Goal: Information Seeking & Learning: Check status

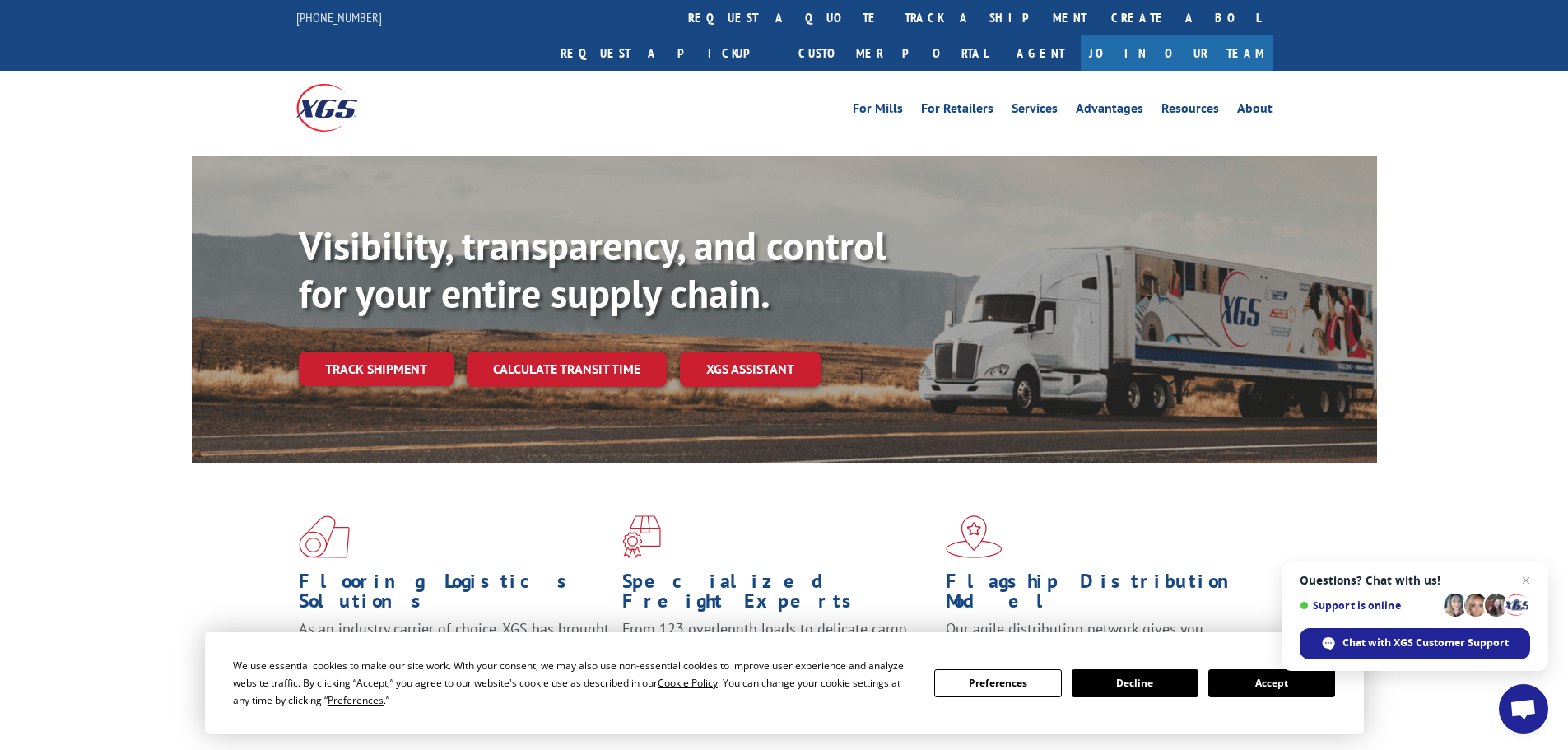
drag, startPoint x: 620, startPoint y: 21, endPoint x: 615, endPoint y: 40, distance: 19.6
click at [676, 21] on link "request a quote" at bounding box center [784, 17] width 216 height 36
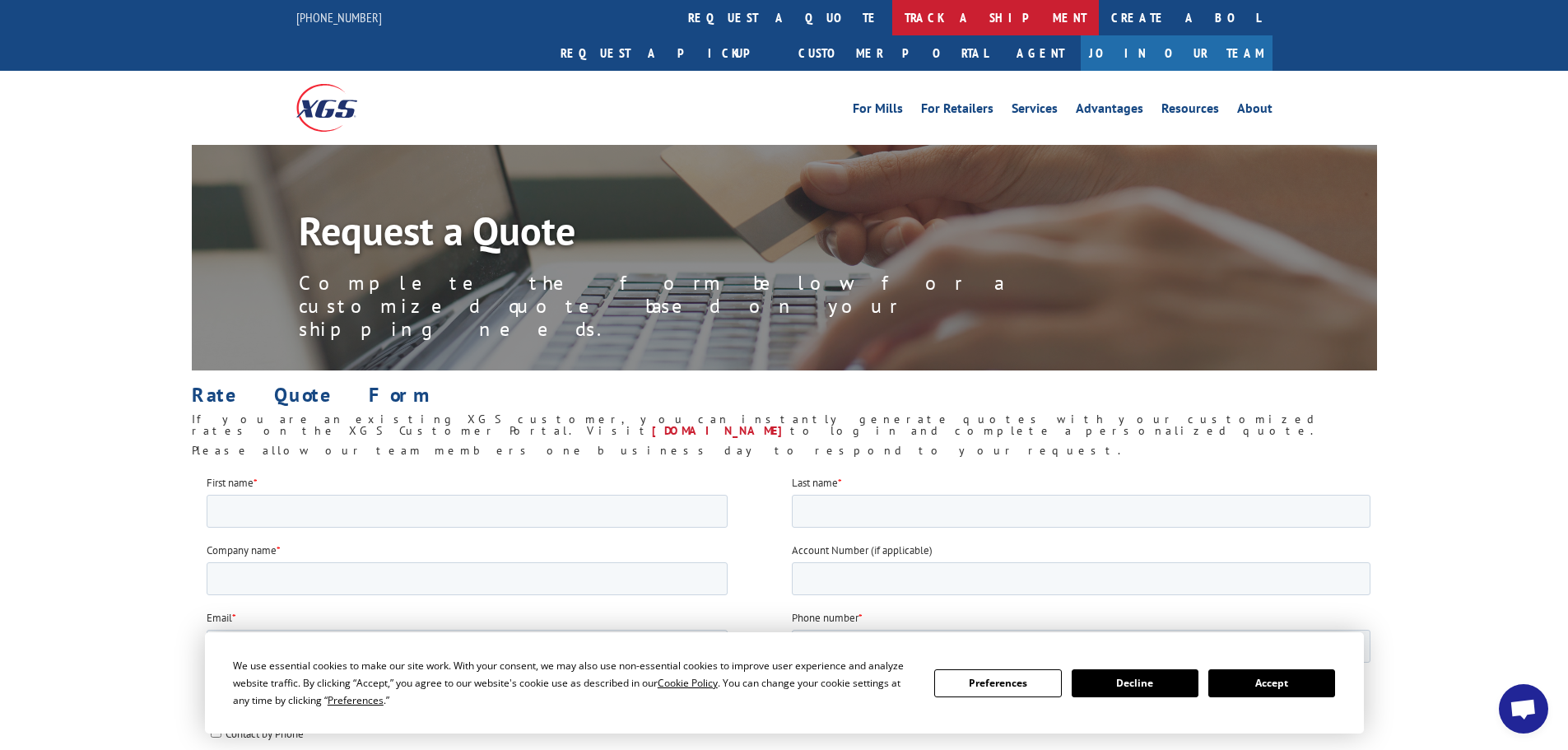
click at [892, 9] on link "track a shipment" at bounding box center [995, 17] width 207 height 36
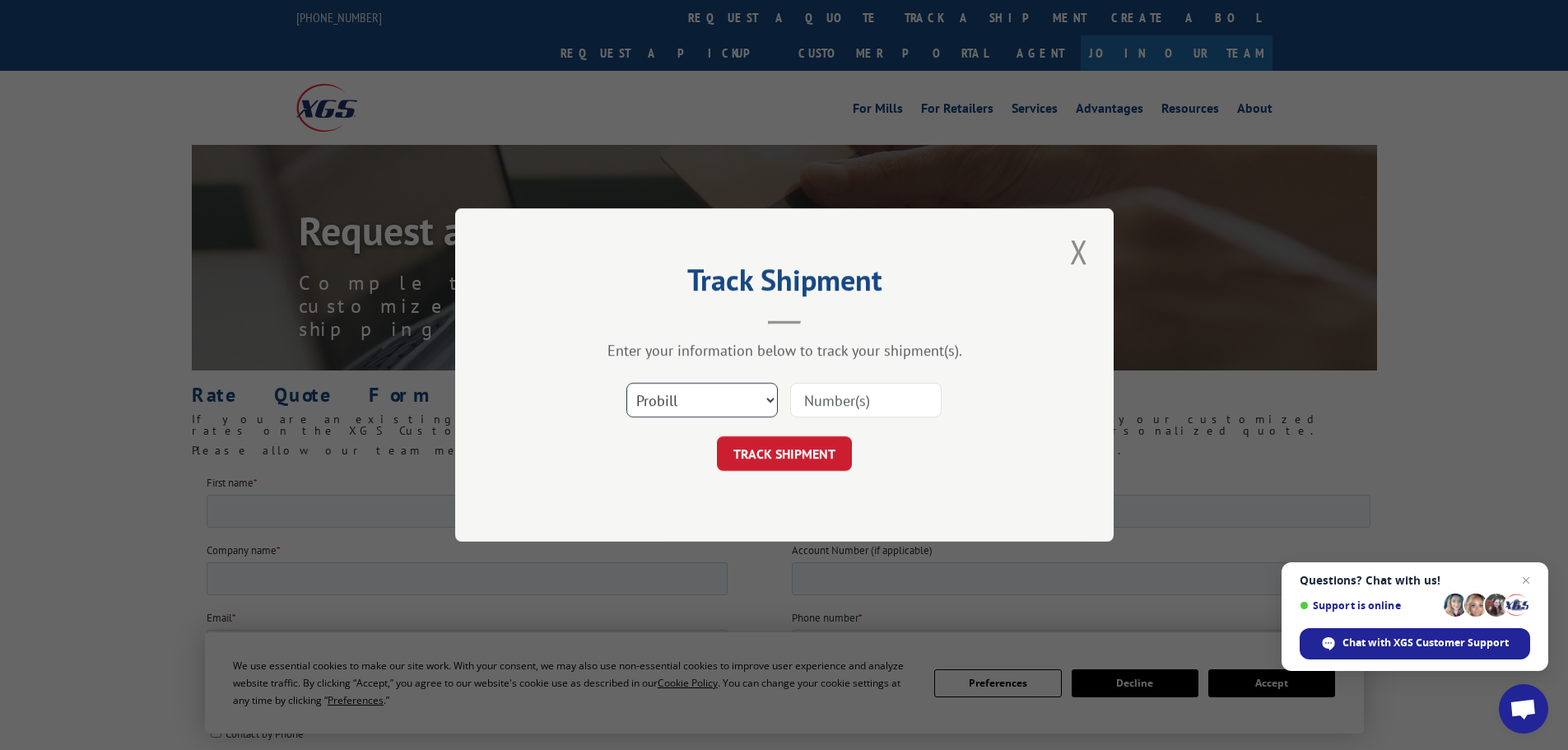
drag, startPoint x: 690, startPoint y: 401, endPoint x: 686, endPoint y: 413, distance: 12.6
click at [690, 401] on select "Select category... Probill BOL PO" at bounding box center [702, 400] width 151 height 35
select select "po"
click at [627, 383] on select "Select category... Probill BOL PO" at bounding box center [702, 400] width 151 height 35
click at [909, 392] on input at bounding box center [865, 400] width 151 height 35
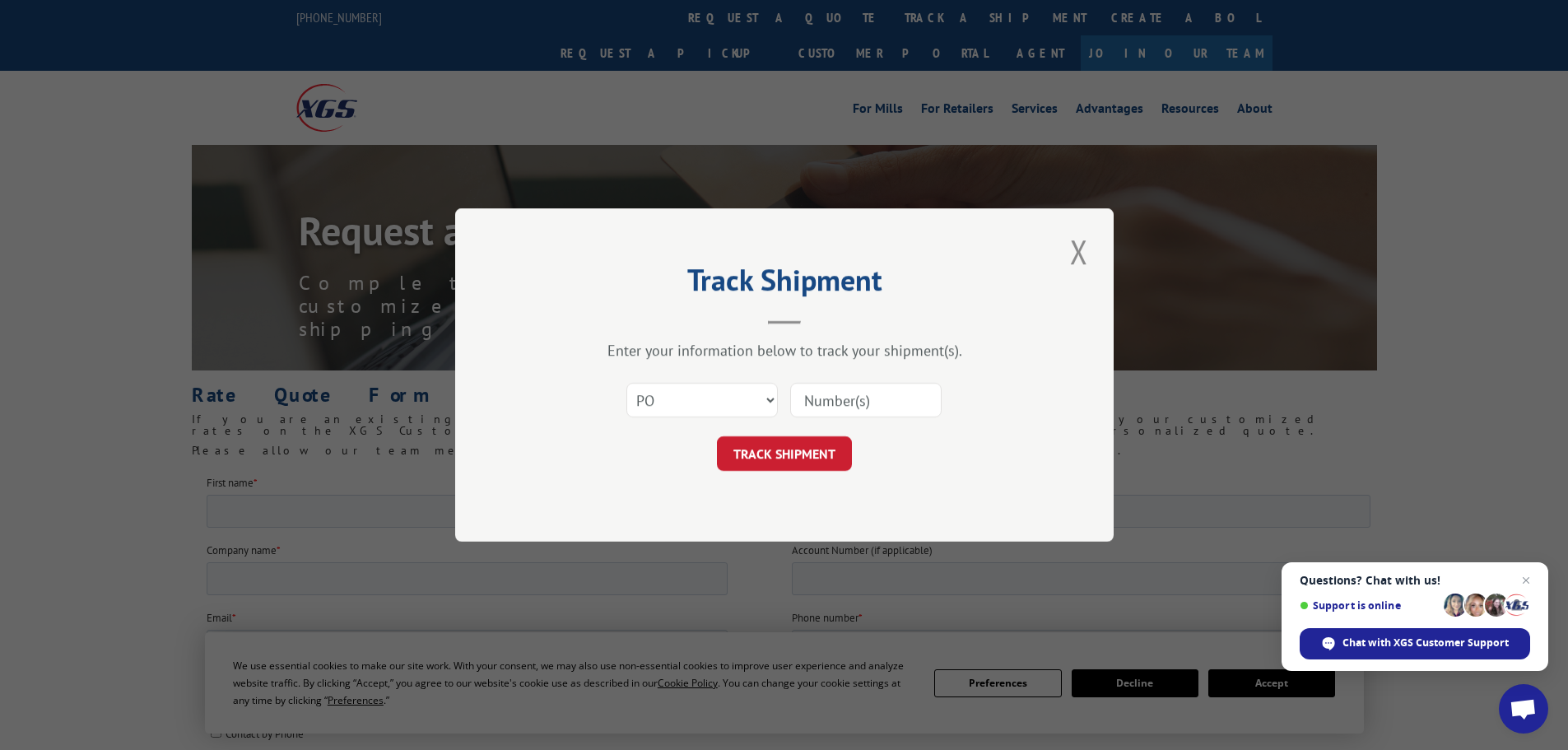
paste input "21506017"
type input "21506017"
click at [826, 431] on form "Select category... Probill BOL PO 21506017 TRACK SHIPMENT" at bounding box center [784, 422] width 494 height 98
click at [826, 441] on button "TRACK SHIPMENT" at bounding box center [784, 454] width 135 height 35
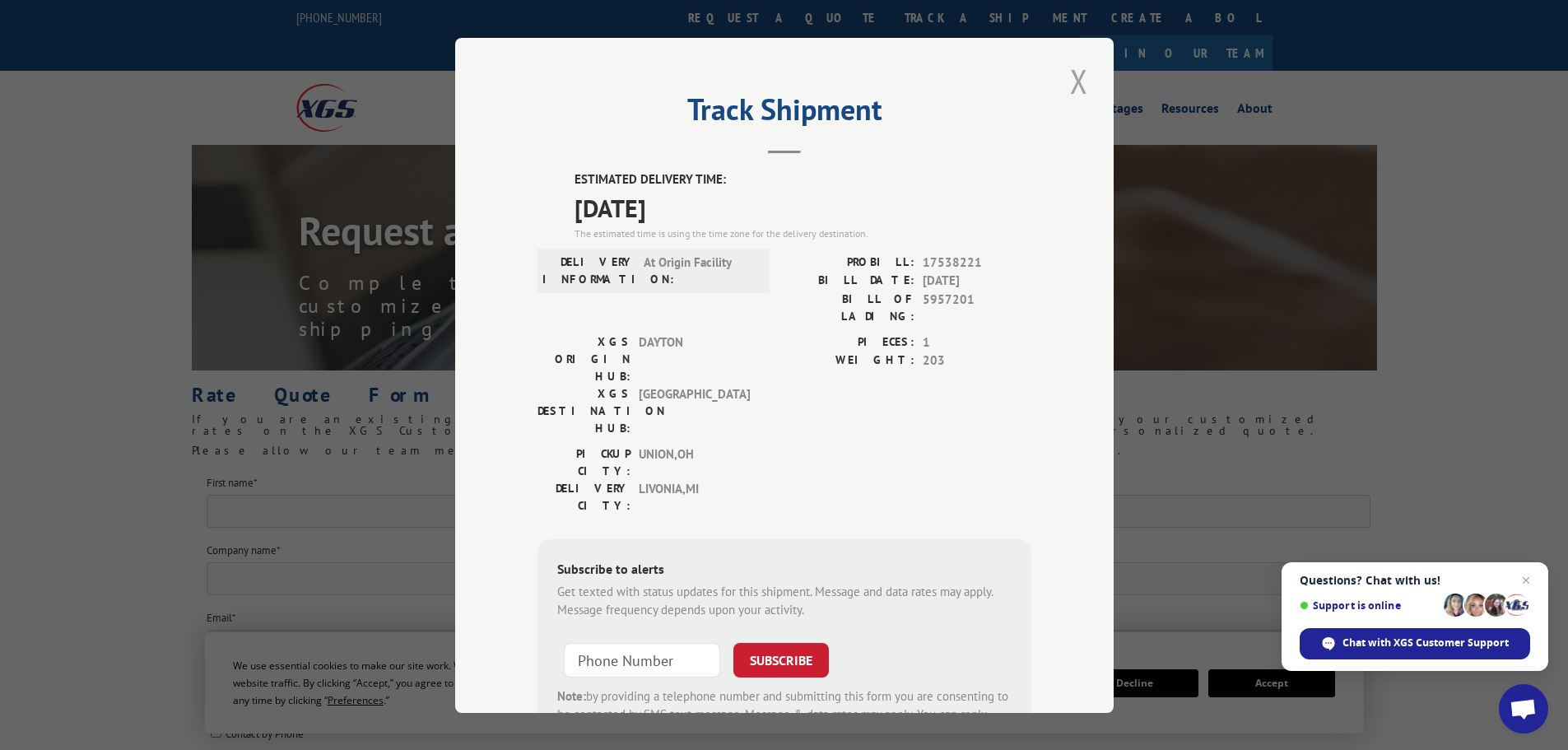
click at [1066, 74] on button "Close modal" at bounding box center [1079, 81] width 28 height 45
